Goal: Task Accomplishment & Management: Complete application form

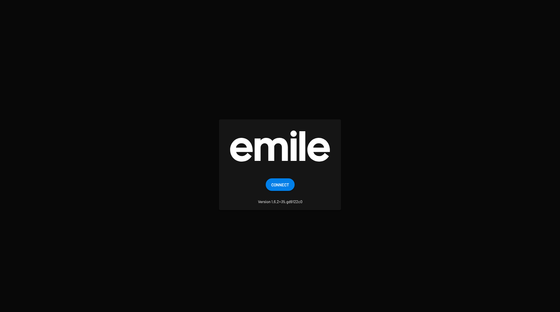
click at [283, 188] on span "Connect" at bounding box center [280, 184] width 18 height 13
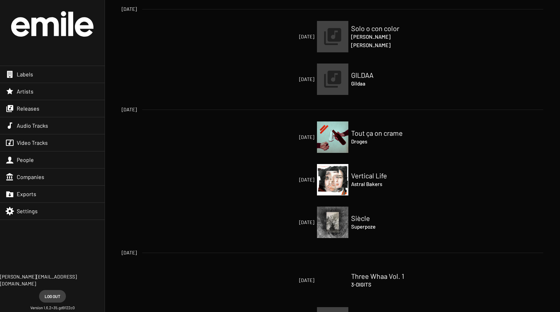
click at [46, 96] on div "Artists" at bounding box center [52, 91] width 105 height 17
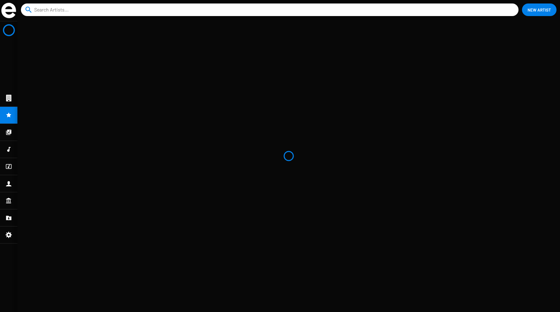
click at [306, 8] on input at bounding box center [271, 9] width 474 height 13
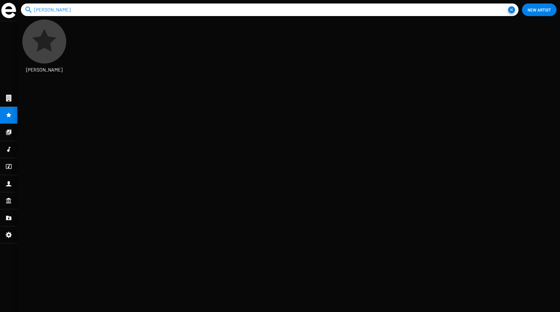
scroll to position [12, 26]
type input "[PERSON_NAME]"
click at [537, 10] on span "New Artist" at bounding box center [538, 9] width 23 height 13
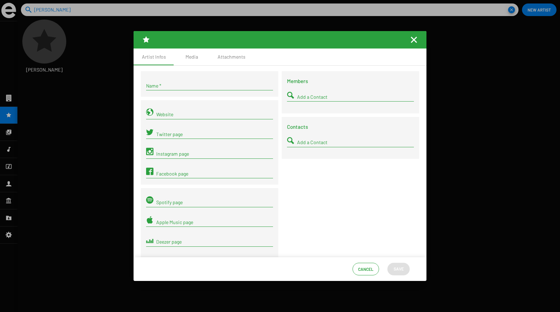
click at [185, 87] on input "Name *" at bounding box center [209, 86] width 127 height 6
type input "[PERSON_NAME]"
click at [310, 97] on input "Add a Contact" at bounding box center [355, 97] width 117 height 6
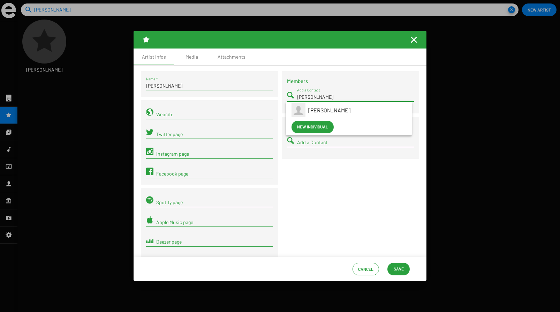
click at [300, 96] on input "[PERSON_NAME]" at bounding box center [355, 97] width 117 height 6
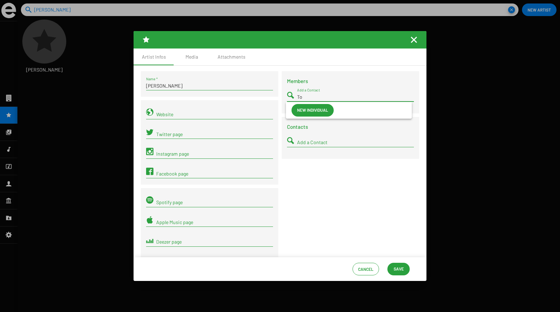
type input "T"
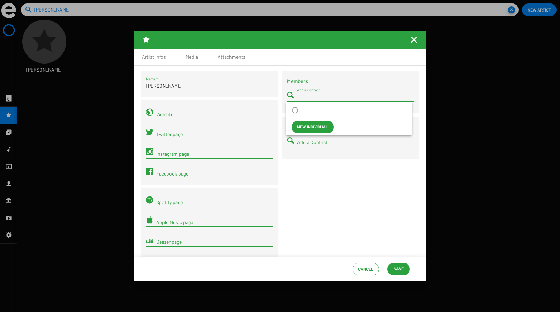
click at [329, 186] on div "Members Add a Contact Contacts Add a Contact" at bounding box center [350, 173] width 141 height 205
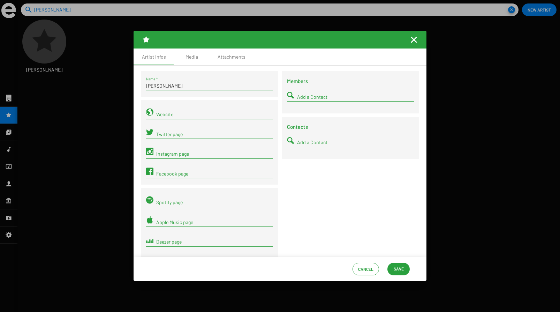
click at [311, 141] on input "Add a Contact" at bounding box center [355, 142] width 117 height 6
type input "T"
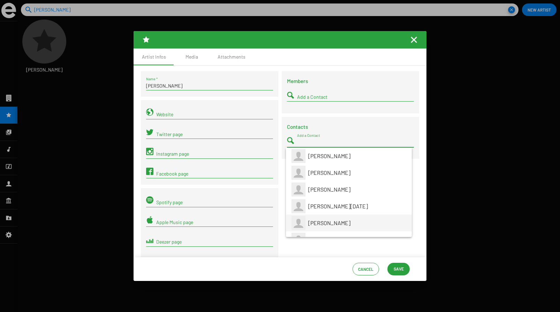
click at [326, 215] on div "[PERSON_NAME]" at bounding box center [357, 222] width 98 height 17
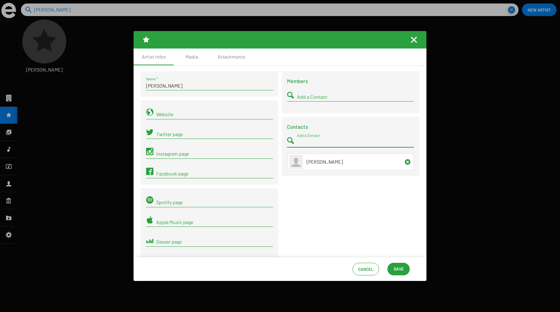
click at [405, 163] on icon at bounding box center [408, 162] width 6 height 6
click at [312, 190] on div "Members Add a Contact Contacts Add a Contact" at bounding box center [350, 173] width 141 height 205
click at [186, 58] on div "Media" at bounding box center [191, 56] width 13 height 7
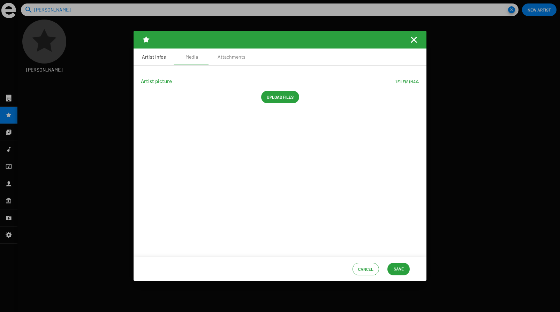
click at [155, 61] on div "Artist Infos" at bounding box center [153, 56] width 41 height 17
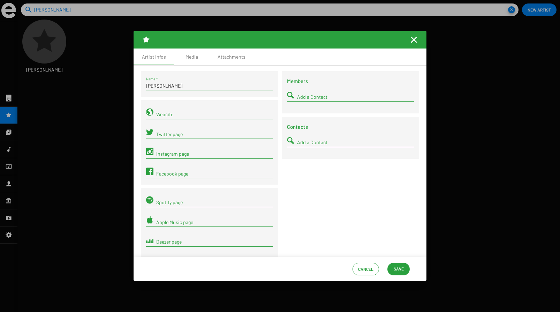
click at [178, 151] on div "Instagram page" at bounding box center [214, 152] width 117 height 14
paste input "[URL][DOMAIN_NAME]"
type input "[URL][DOMAIN_NAME]"
click at [180, 172] on input "Facebook page" at bounding box center [214, 174] width 117 height 6
click at [176, 202] on input "Spotify page" at bounding box center [214, 202] width 117 height 6
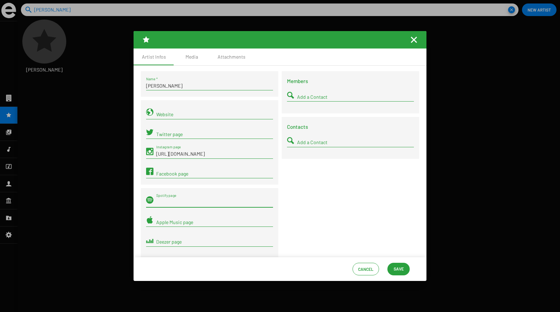
paste input "[URL][DOMAIN_NAME]"
type input "[URL][DOMAIN_NAME]"
click at [194, 62] on div "Media" at bounding box center [191, 56] width 35 height 17
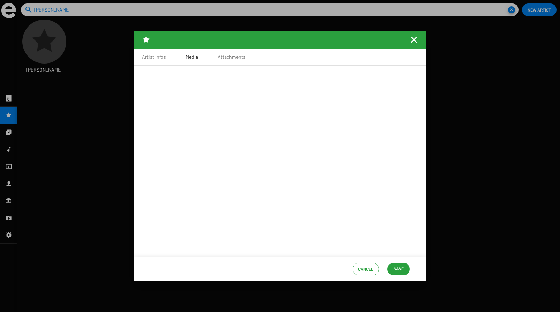
scroll to position [0, 0]
click at [276, 100] on span "Upload files" at bounding box center [280, 97] width 27 height 13
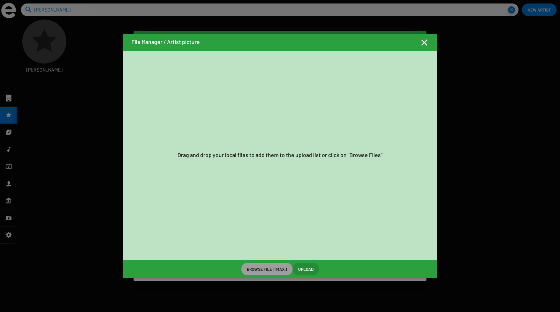
click at [264, 268] on span "Browse File (1 max.)" at bounding box center [267, 268] width 40 height 13
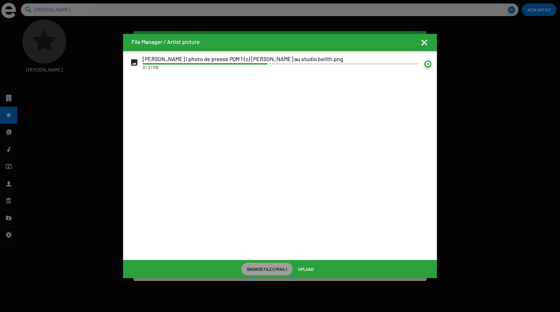
click at [424, 63] on mat-icon at bounding box center [427, 63] width 7 height 7
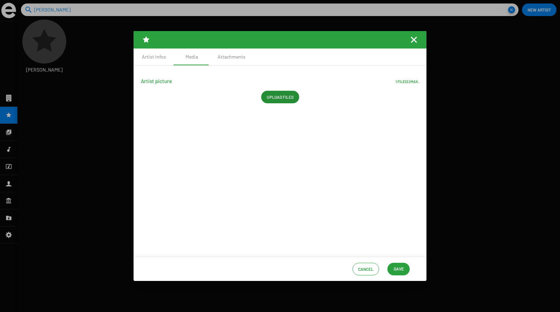
click at [289, 97] on span "Upload files" at bounding box center [280, 97] width 27 height 13
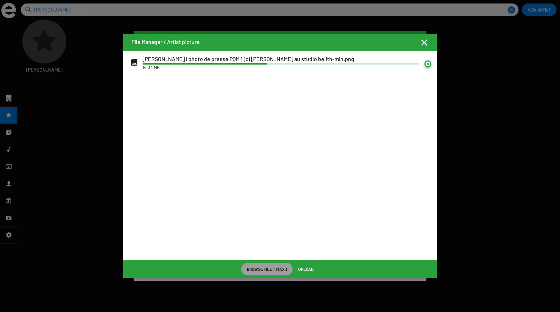
click at [425, 62] on mat-icon at bounding box center [427, 63] width 7 height 7
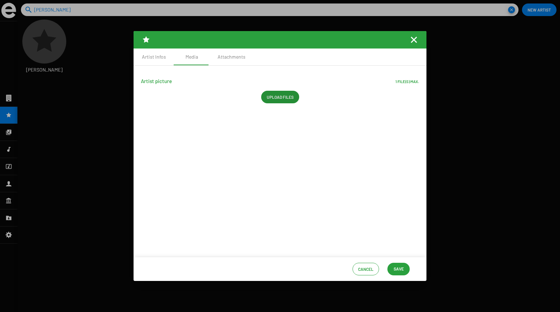
click at [281, 97] on span "Upload files" at bounding box center [280, 97] width 27 height 13
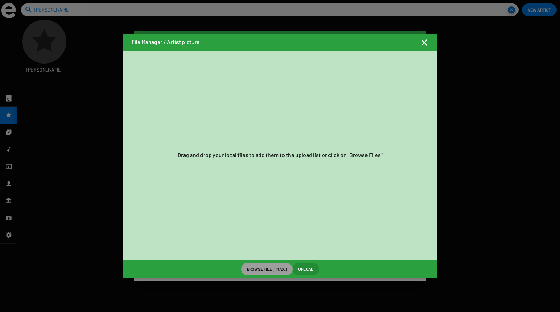
click at [260, 271] on span "Browse File (1 max.)" at bounding box center [267, 268] width 40 height 13
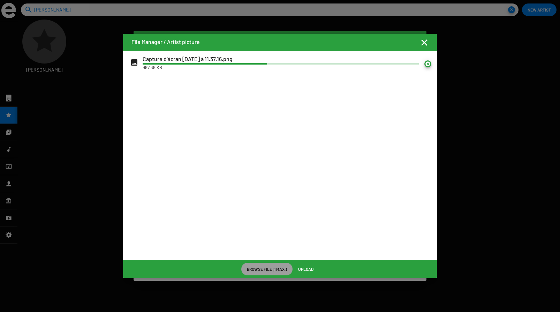
click at [423, 43] on mat-icon "Fermer la fenêtre" at bounding box center [424, 42] width 8 height 8
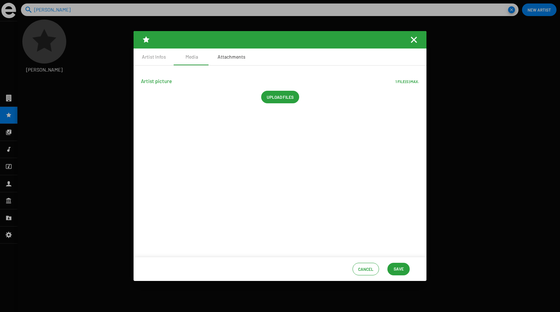
click at [221, 54] on div "Attachments" at bounding box center [231, 56] width 28 height 7
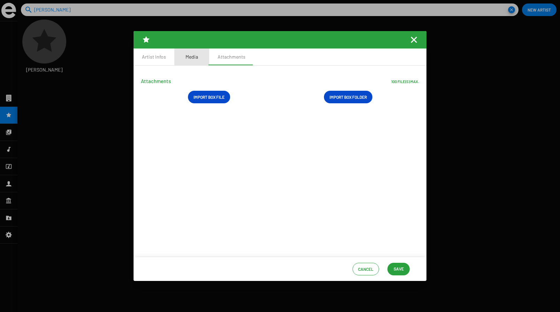
drag, startPoint x: 198, startPoint y: 55, endPoint x: 181, endPoint y: 59, distance: 17.3
click at [197, 55] on div "Media" at bounding box center [191, 56] width 35 height 17
click at [159, 62] on div "Artist Infos" at bounding box center [153, 56] width 41 height 17
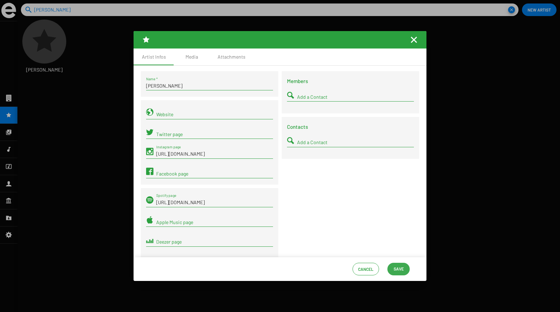
click at [396, 274] on span "Save" at bounding box center [398, 268] width 10 height 13
click at [100, 84] on div at bounding box center [280, 156] width 560 height 312
click at [405, 270] on button "Save" at bounding box center [398, 268] width 22 height 13
click at [395, 270] on span "Save" at bounding box center [398, 268] width 10 height 13
click at [415, 39] on mat-icon "Fermer la fenêtre" at bounding box center [413, 40] width 8 height 8
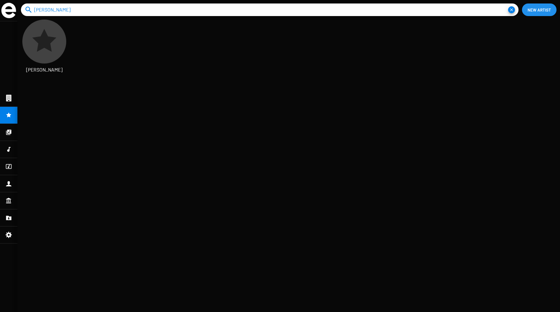
click at [141, 15] on input "[PERSON_NAME]" at bounding box center [271, 9] width 474 height 13
click at [508, 6] on button "close" at bounding box center [511, 9] width 7 height 7
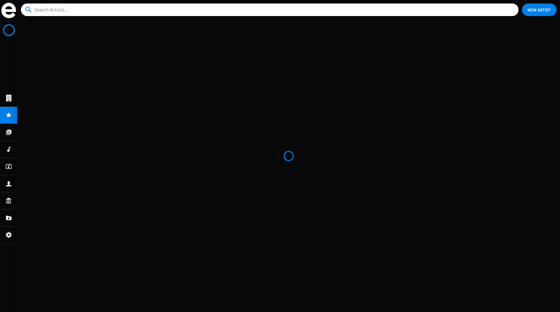
click at [49, 5] on input at bounding box center [271, 9] width 474 height 13
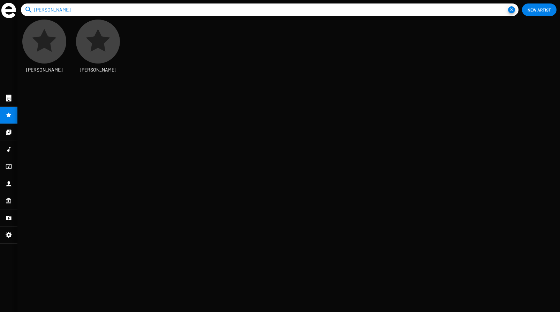
scroll to position [12, 26]
type input "[PERSON_NAME]"
click at [47, 51] on icon at bounding box center [44, 41] width 29 height 29
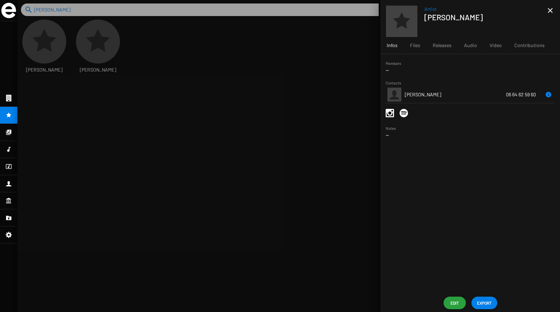
click at [549, 12] on mat-icon "close" at bounding box center [550, 10] width 8 height 8
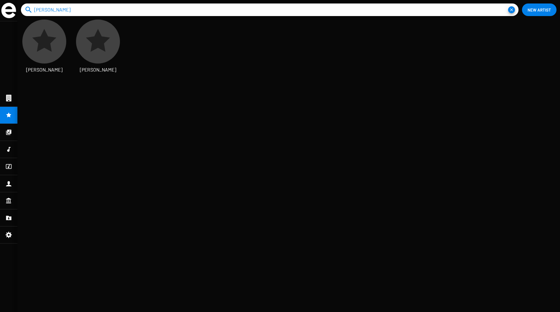
click at [40, 46] on icon at bounding box center [44, 40] width 24 height 23
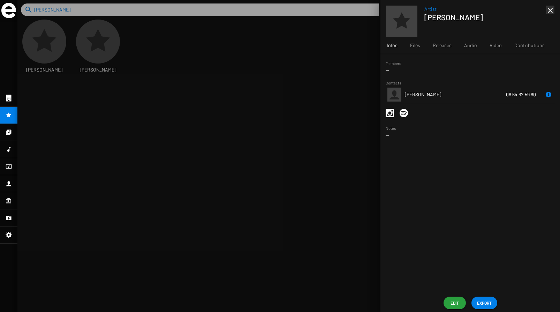
click at [545, 93] on icon at bounding box center [548, 94] width 8 height 8
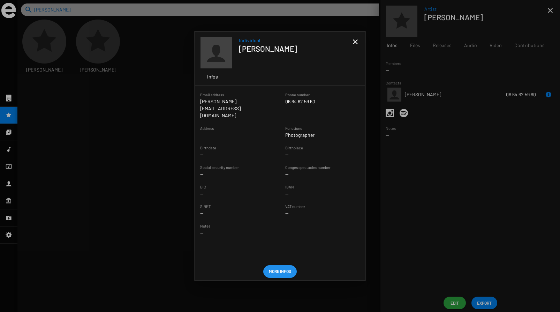
click at [355, 41] on mat-icon "close" at bounding box center [355, 42] width 8 height 8
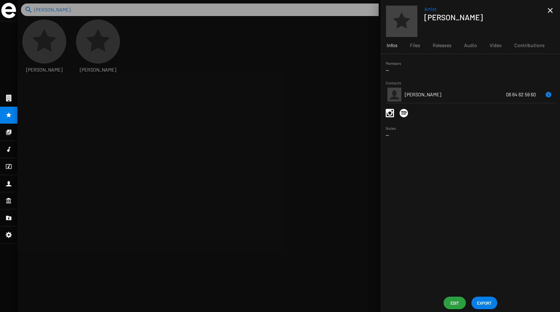
click at [455, 305] on span "Edit" at bounding box center [454, 302] width 11 height 13
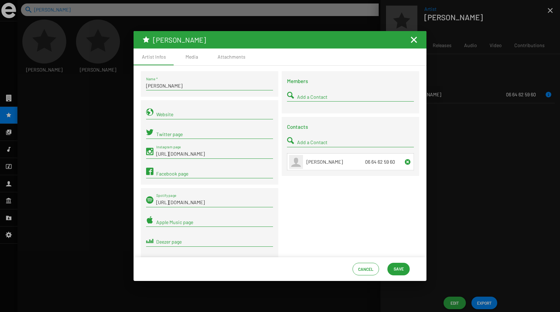
click at [405, 162] on icon at bounding box center [408, 162] width 6 height 6
click at [340, 217] on div "Members Add a Contact Contacts Add a Contact" at bounding box center [350, 173] width 141 height 205
click at [399, 266] on span "Save" at bounding box center [398, 268] width 10 height 13
click at [457, 208] on div at bounding box center [280, 156] width 560 height 312
click at [415, 41] on mat-icon "Fermer la fenêtre" at bounding box center [413, 40] width 8 height 8
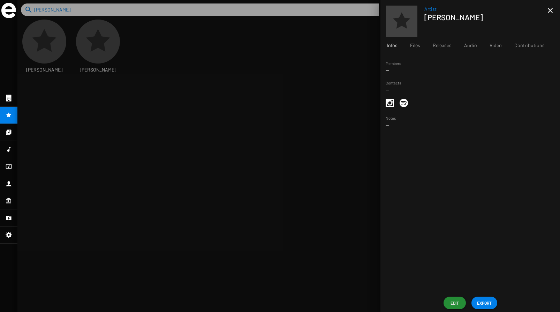
click at [450, 300] on span "Edit" at bounding box center [454, 302] width 11 height 13
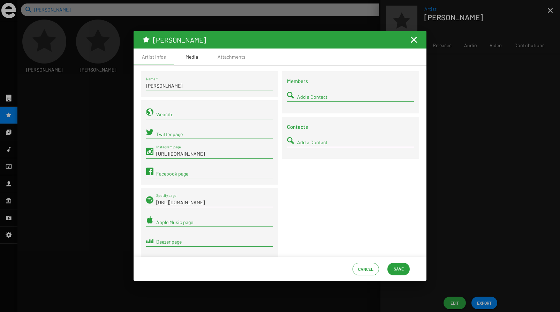
click at [191, 61] on div "Media" at bounding box center [191, 56] width 35 height 17
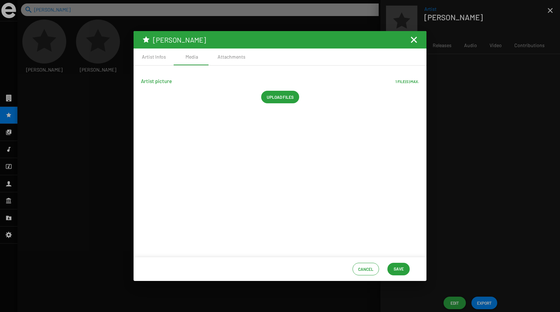
click at [273, 101] on span "Upload files" at bounding box center [280, 97] width 27 height 13
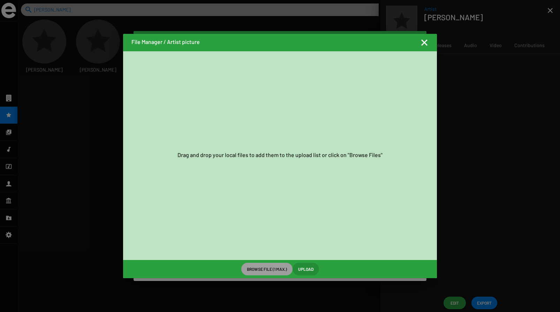
click at [266, 271] on span "Browse File (1 max.)" at bounding box center [267, 268] width 40 height 13
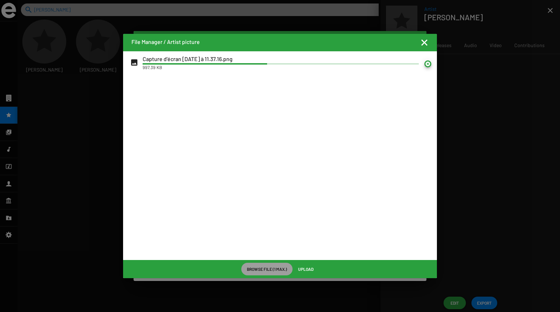
click at [423, 43] on mat-icon "Fermer la fenêtre" at bounding box center [424, 42] width 8 height 8
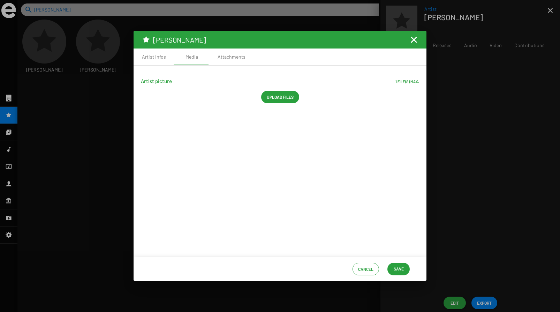
click at [415, 38] on mat-icon "Fermer la fenêtre" at bounding box center [413, 40] width 8 height 8
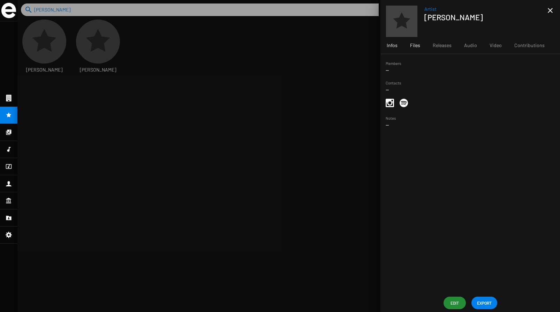
click at [408, 48] on div "Files" at bounding box center [415, 45] width 23 height 17
click at [435, 45] on span "Releases" at bounding box center [442, 45] width 19 height 7
click at [453, 301] on span "Edit" at bounding box center [454, 302] width 11 height 13
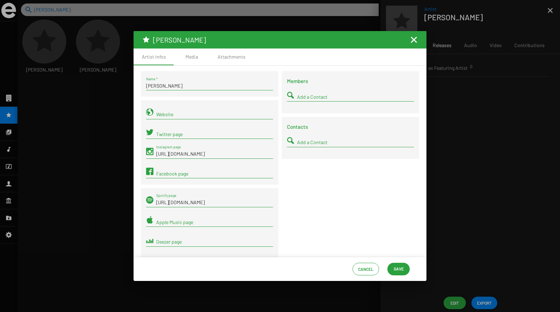
click at [414, 39] on mat-icon "Fermer la fenêtre" at bounding box center [413, 40] width 8 height 8
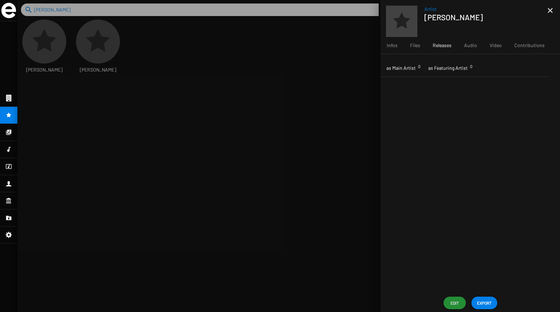
click at [440, 68] on span "as Featuring Artist 0" at bounding box center [447, 67] width 39 height 7
click at [399, 67] on span "as Main Artist 0" at bounding box center [400, 67] width 29 height 7
click at [403, 67] on span "as Main Artist 0" at bounding box center [400, 67] width 29 height 7
click at [310, 110] on div at bounding box center [288, 156] width 542 height 312
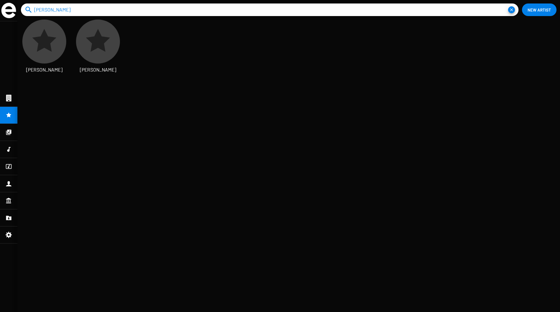
click at [8, 134] on icon at bounding box center [8, 132] width 5 height 5
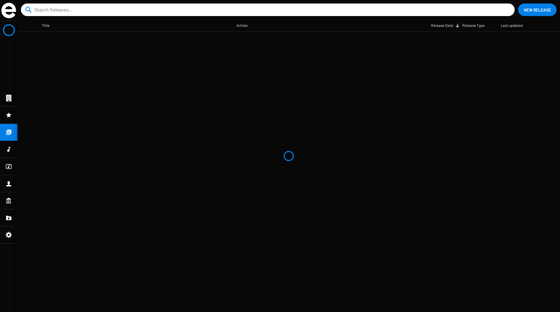
click at [536, 7] on span "New Release" at bounding box center [536, 9] width 27 height 13
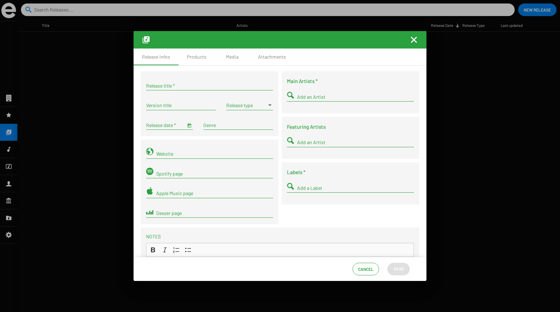
click at [164, 85] on input "Release title *" at bounding box center [209, 86] width 127 height 6
type input "LA NICHE"
click at [186, 105] on input "Version title" at bounding box center [181, 105] width 70 height 6
click at [236, 108] on span at bounding box center [246, 105] width 40 height 6
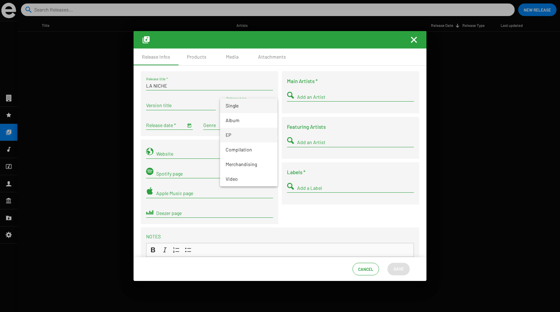
click at [238, 132] on span "EP" at bounding box center [248, 135] width 46 height 15
click at [174, 126] on input "Release date *" at bounding box center [165, 125] width 39 height 6
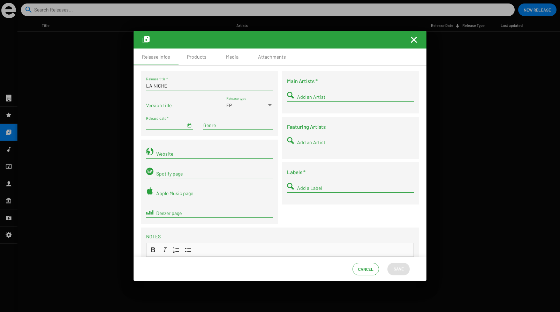
click at [188, 126] on span "Open calendar" at bounding box center [189, 125] width 5 height 6
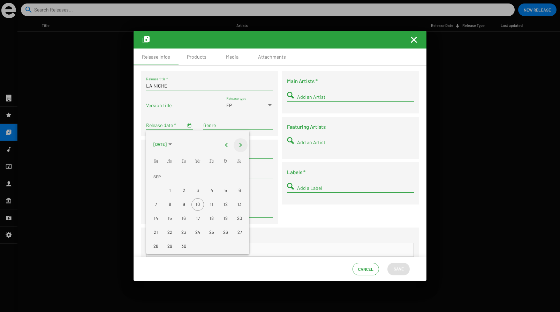
click at [239, 146] on button "Next month" at bounding box center [241, 145] width 14 height 14
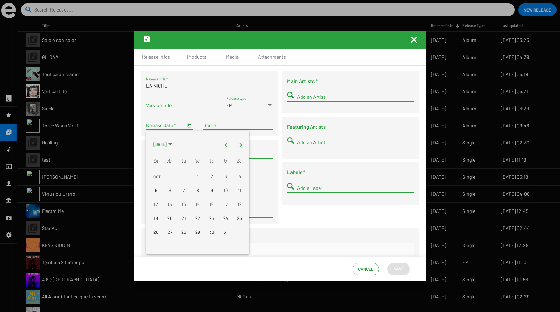
click at [221, 189] on div "10" at bounding box center [225, 190] width 13 height 13
type input "[DATE]"
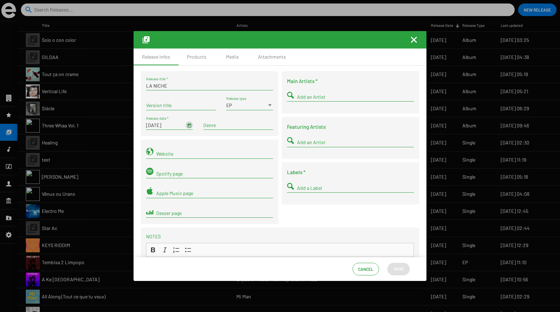
click at [213, 127] on input "Genre" at bounding box center [238, 125] width 70 height 6
click at [304, 96] on input "Add an Artist" at bounding box center [355, 97] width 117 height 6
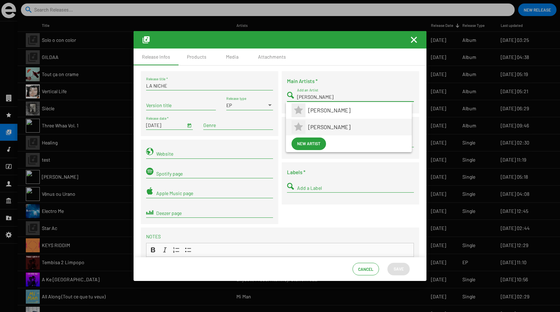
type input "[PERSON_NAME]"
click at [316, 126] on span "[PERSON_NAME]" at bounding box center [357, 126] width 98 height 17
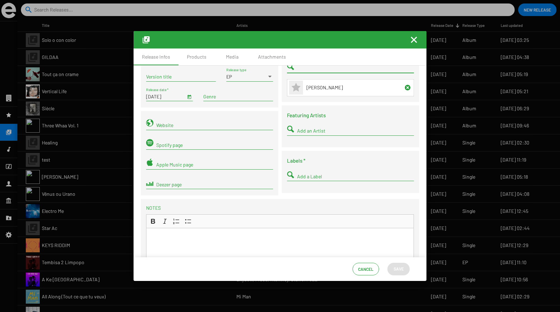
scroll to position [36, 0]
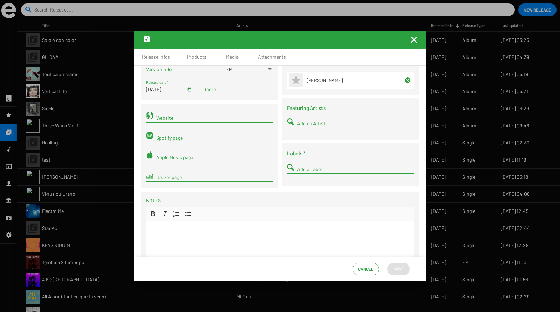
click at [305, 169] on input "Add a Label" at bounding box center [355, 169] width 117 height 6
click at [305, 169] on input "DOBLESS" at bounding box center [355, 169] width 117 height 6
type input "DOGBLESS"
click at [305, 180] on span "New label" at bounding box center [308, 182] width 22 height 13
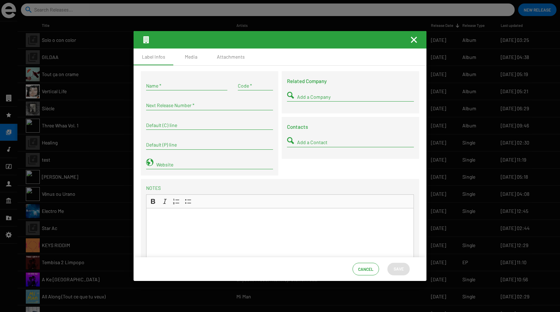
click at [189, 83] on input "Name *" at bounding box center [186, 86] width 81 height 6
type input "DOGBLESS"
click at [242, 83] on input "Code *" at bounding box center [255, 86] width 35 height 6
click at [192, 105] on input "Next Release Number *" at bounding box center [209, 105] width 127 height 6
click at [248, 85] on input "Code *" at bounding box center [255, 86] width 35 height 6
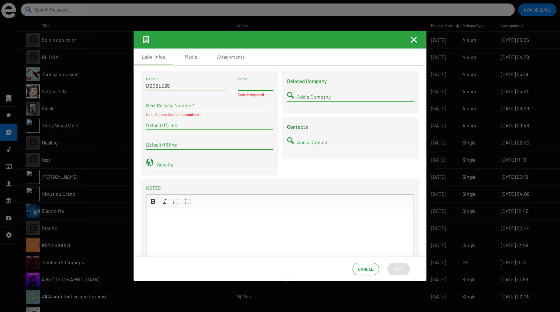
click at [371, 269] on span "Cancel" at bounding box center [365, 268] width 15 height 13
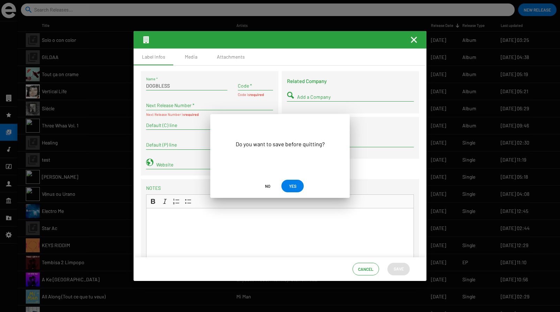
click at [292, 187] on span "YES" at bounding box center [292, 185] width 7 height 13
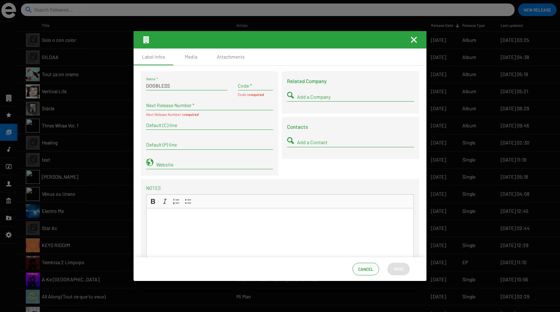
click at [368, 269] on span "Cancel" at bounding box center [365, 268] width 15 height 13
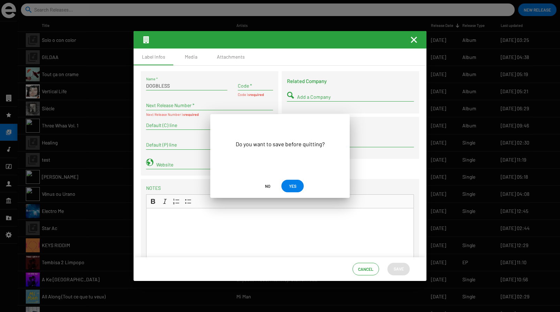
click at [297, 186] on span "YES" at bounding box center [292, 185] width 11 height 13
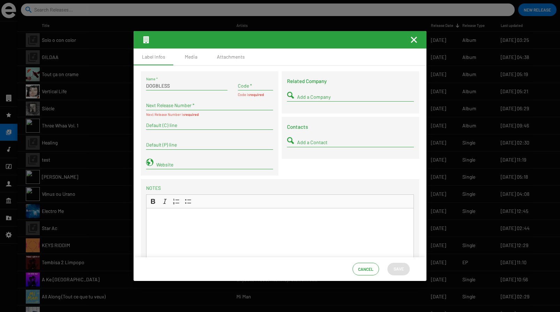
click at [366, 268] on span "Cancel" at bounding box center [365, 268] width 15 height 13
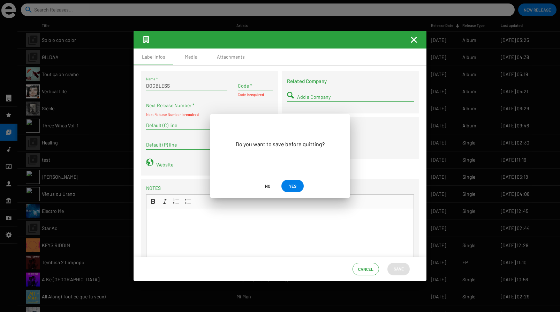
click at [267, 187] on span "No" at bounding box center [267, 185] width 5 height 13
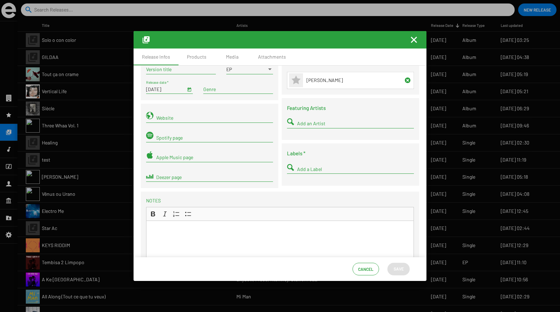
click at [367, 267] on span "Cancel" at bounding box center [365, 268] width 15 height 13
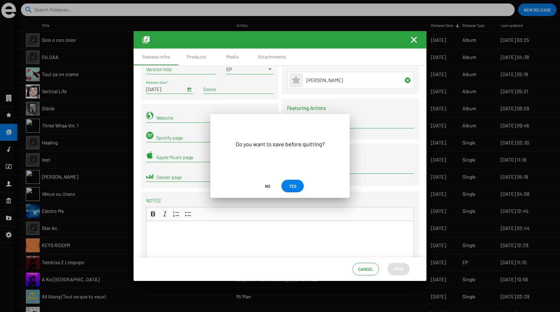
click at [266, 186] on span "No" at bounding box center [267, 185] width 5 height 13
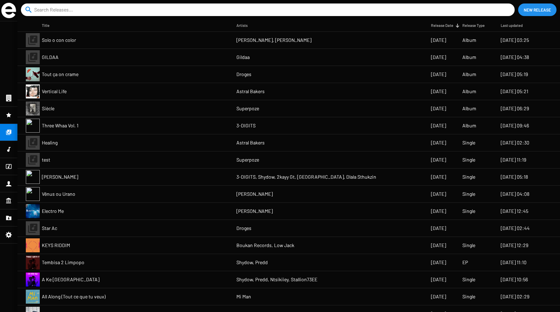
click at [530, 8] on span "New Release" at bounding box center [536, 9] width 27 height 13
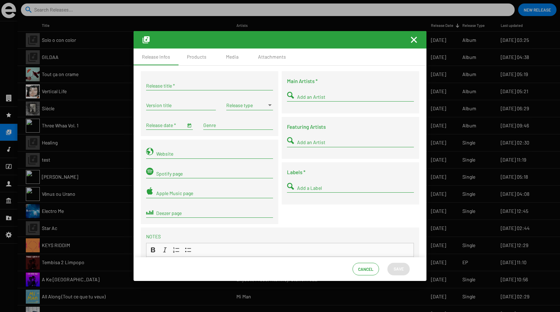
click at [414, 38] on mat-icon "Fermer la fenêtre" at bounding box center [413, 40] width 8 height 8
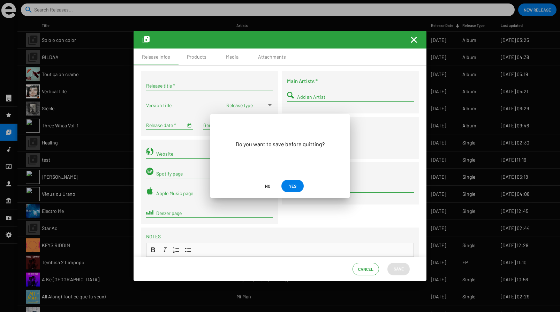
click at [267, 185] on span "No" at bounding box center [267, 185] width 5 height 13
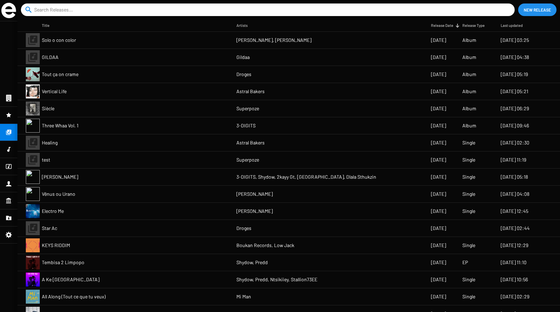
click at [530, 10] on span "New Release" at bounding box center [536, 9] width 27 height 13
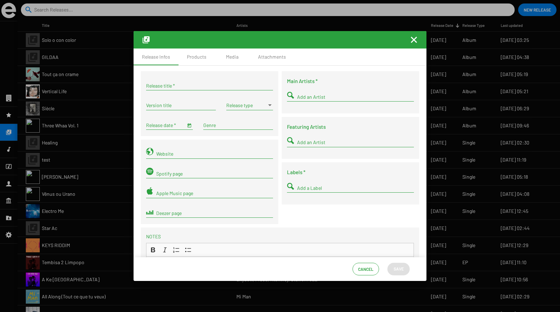
click at [177, 84] on input "Release title *" at bounding box center [209, 86] width 127 height 6
click at [416, 41] on mat-icon "Fermer la fenêtre" at bounding box center [413, 40] width 8 height 8
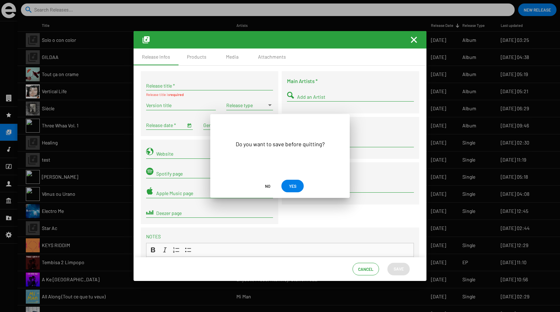
click at [265, 185] on span "No" at bounding box center [267, 185] width 5 height 13
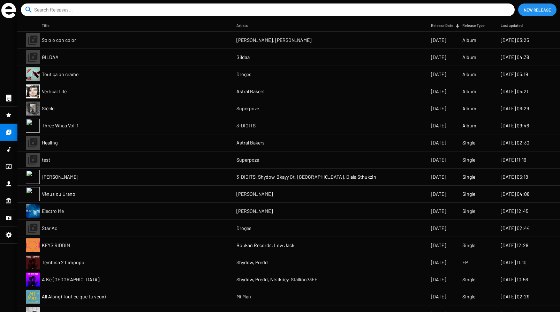
click at [10, 96] on icon at bounding box center [8, 98] width 5 height 7
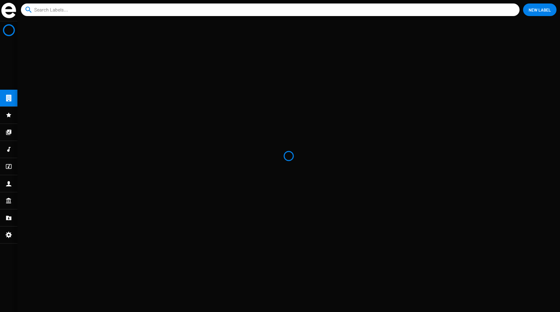
click at [549, 8] on span "New Label" at bounding box center [539, 9] width 22 height 13
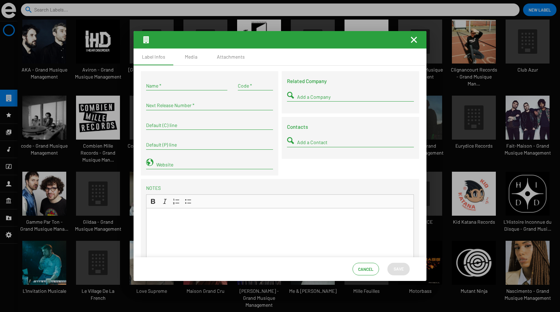
click at [185, 82] on div "Name *" at bounding box center [186, 84] width 81 height 14
type input "DOGBLESS"
click at [249, 84] on input "Code *" at bounding box center [255, 86] width 35 height 6
type input "DOG"
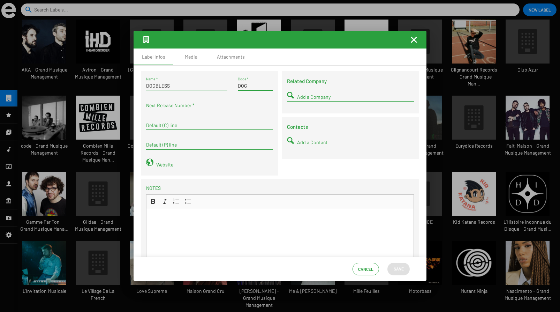
click at [209, 105] on input "Next Release Number *" at bounding box center [209, 105] width 127 height 6
click at [191, 105] on input "Next Release Number *" at bounding box center [209, 105] width 127 height 6
type input "1"
click at [185, 127] on input "Default (C) line" at bounding box center [209, 125] width 127 height 6
type input "DOGBLESS"
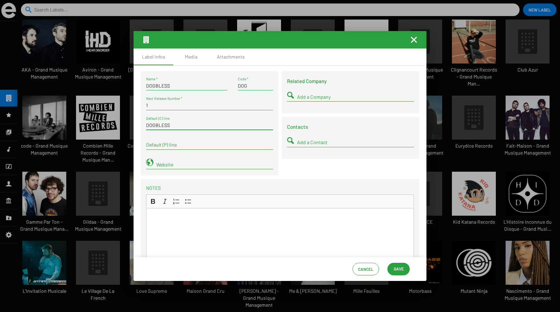
click at [170, 145] on input "Default (P) line" at bounding box center [209, 145] width 127 height 6
type input "DOGBLESS"
click at [396, 267] on span "Save" at bounding box center [398, 268] width 10 height 13
click at [192, 58] on div "Media" at bounding box center [191, 56] width 13 height 7
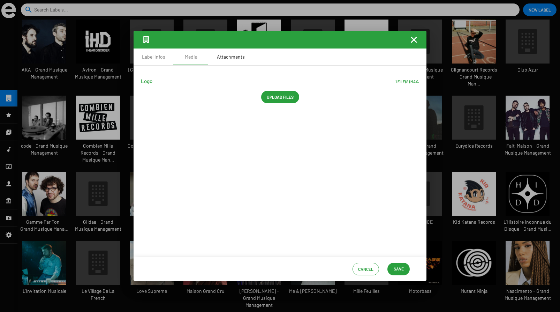
click at [231, 57] on div "Attachments" at bounding box center [231, 56] width 28 height 7
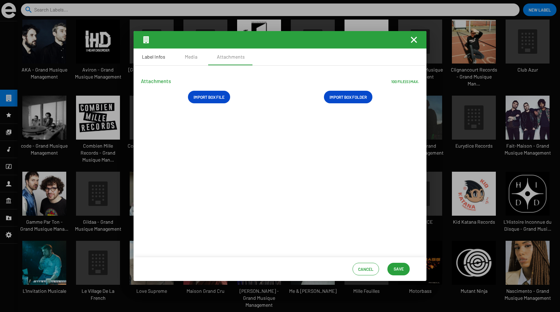
click at [159, 61] on div "Label Infos" at bounding box center [153, 56] width 40 height 17
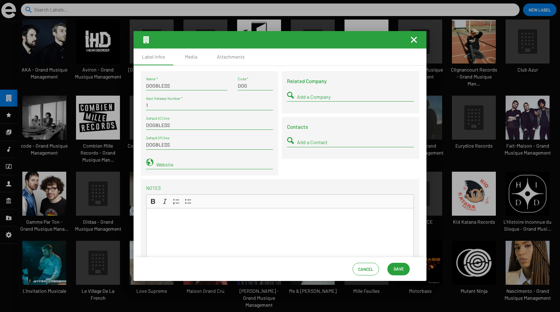
click at [393, 264] on span "Save" at bounding box center [398, 268] width 10 height 13
click at [397, 266] on span "Save" at bounding box center [398, 268] width 10 height 13
click at [413, 39] on mat-icon "Fermer la fenêtre" at bounding box center [413, 40] width 8 height 8
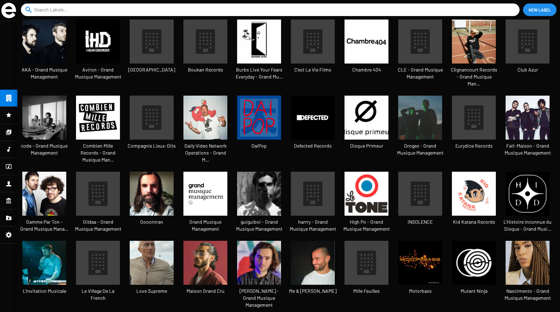
click at [10, 129] on icon at bounding box center [9, 132] width 6 height 8
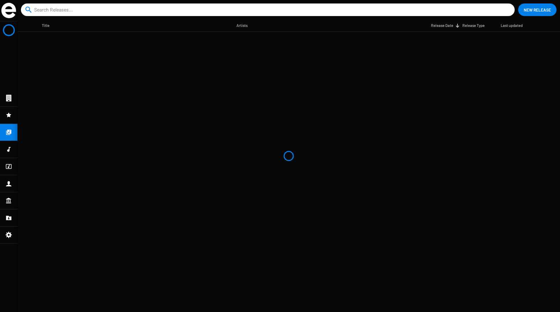
click at [539, 9] on span "New Release" at bounding box center [536, 9] width 27 height 13
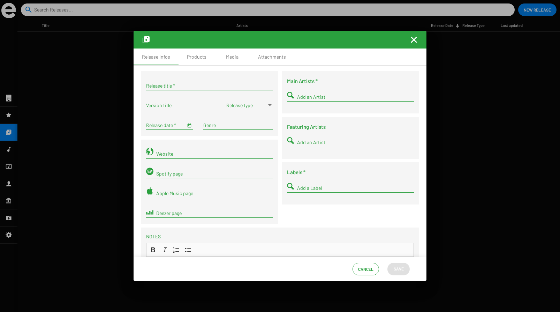
click at [175, 85] on input "Release title *" at bounding box center [209, 86] width 127 height 6
click at [160, 88] on div "LA NICHE Release title *" at bounding box center [209, 84] width 127 height 14
click at [158, 108] on input "Version title" at bounding box center [181, 105] width 70 height 6
click at [245, 106] on span at bounding box center [246, 105] width 40 height 6
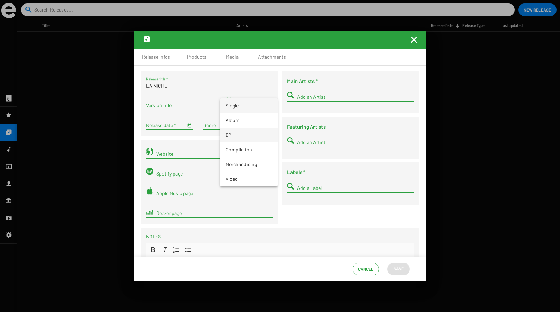
click at [244, 138] on span "EP" at bounding box center [248, 135] width 46 height 15
click at [169, 85] on input "LA NICHE" at bounding box center [209, 86] width 127 height 6
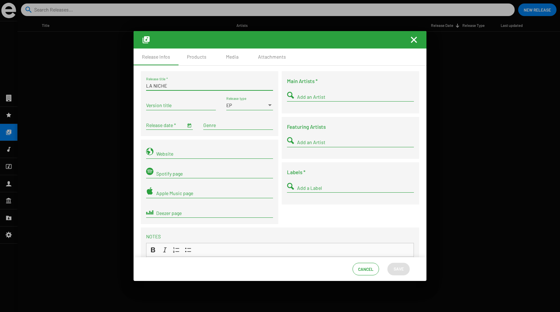
click at [169, 85] on input "LA NICHE" at bounding box center [209, 86] width 127 height 6
type input "La Niche"
click at [170, 124] on input "Release date *" at bounding box center [165, 125] width 39 height 6
click at [187, 122] on span "Open calendar" at bounding box center [189, 125] width 5 height 6
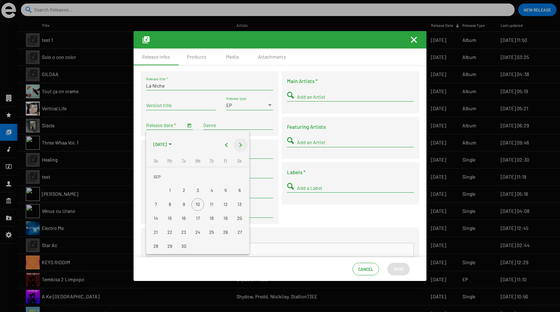
click at [238, 144] on button "Next month" at bounding box center [241, 145] width 14 height 14
click at [224, 189] on div "10" at bounding box center [225, 190] width 13 height 13
type input "[DATE]"
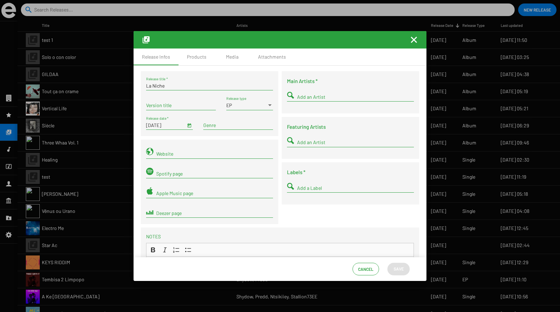
click at [217, 125] on input "Genre" at bounding box center [238, 125] width 70 height 6
click at [316, 93] on div "Add an Artist" at bounding box center [355, 95] width 117 height 14
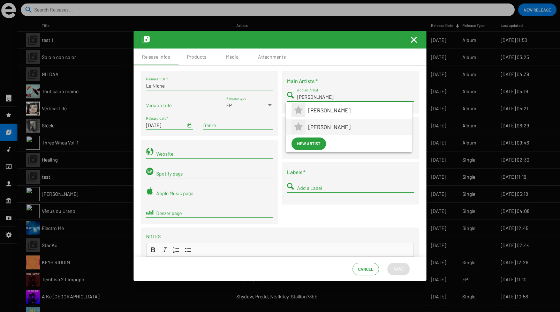
type input "[PERSON_NAME]"
click at [313, 123] on span "[PERSON_NAME]" at bounding box center [357, 126] width 98 height 17
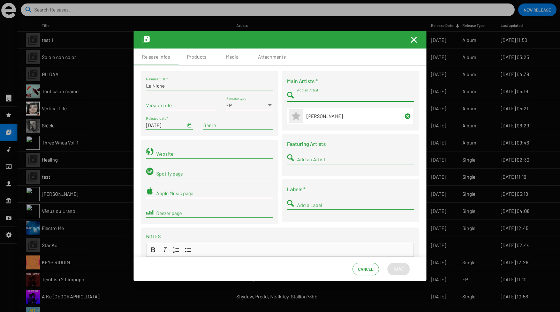
click at [304, 200] on div "Add a Label" at bounding box center [355, 203] width 117 height 14
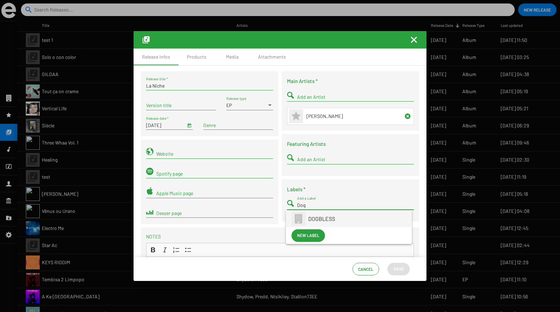
type input "Dog"
click at [305, 217] on mat-icon at bounding box center [298, 219] width 14 height 14
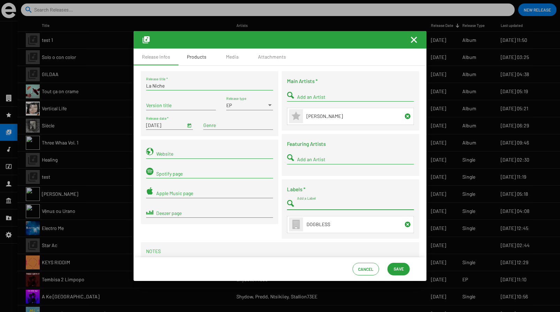
click at [205, 55] on div "Products" at bounding box center [197, 56] width 20 height 7
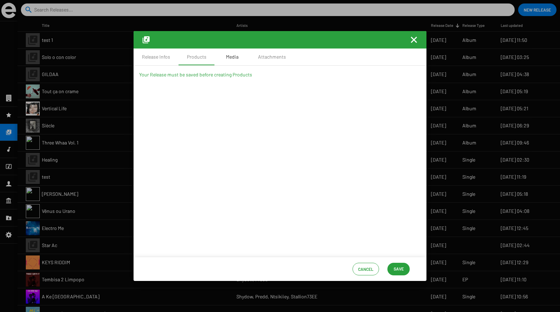
click at [230, 58] on div "Media" at bounding box center [232, 56] width 13 height 7
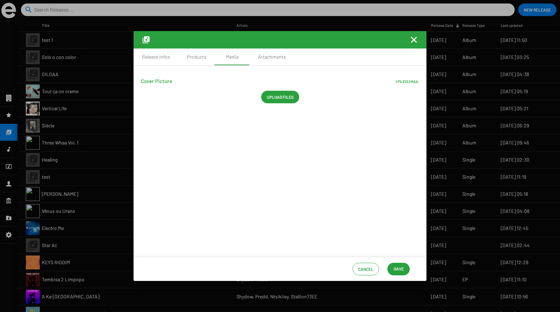
click at [278, 97] on span "Upload files" at bounding box center [280, 97] width 27 height 13
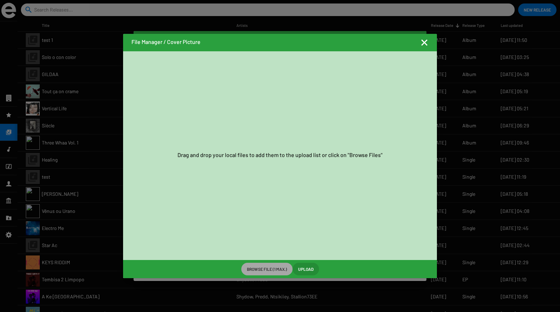
click at [267, 269] on span "Browse File (1 max.)" at bounding box center [267, 268] width 40 height 13
